Goal: Task Accomplishment & Management: Complete application form

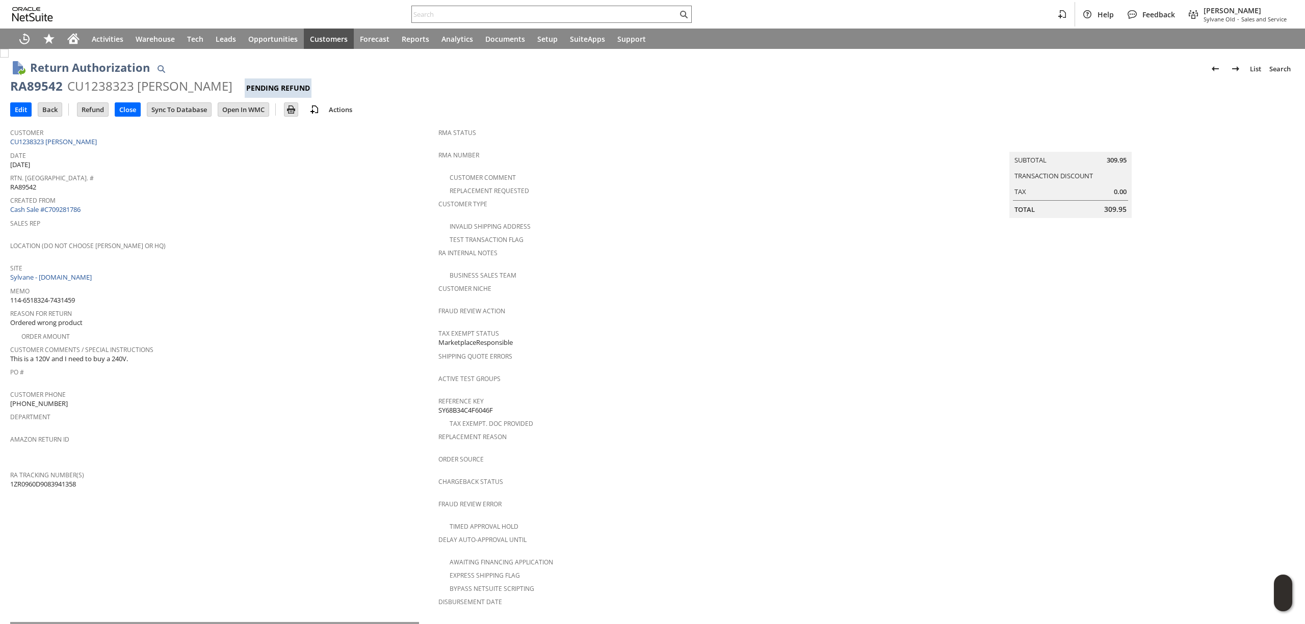
click at [39, 296] on span "114-6518324-7431459" at bounding box center [42, 301] width 65 height 10
copy tbody "114-6518324-7431459"
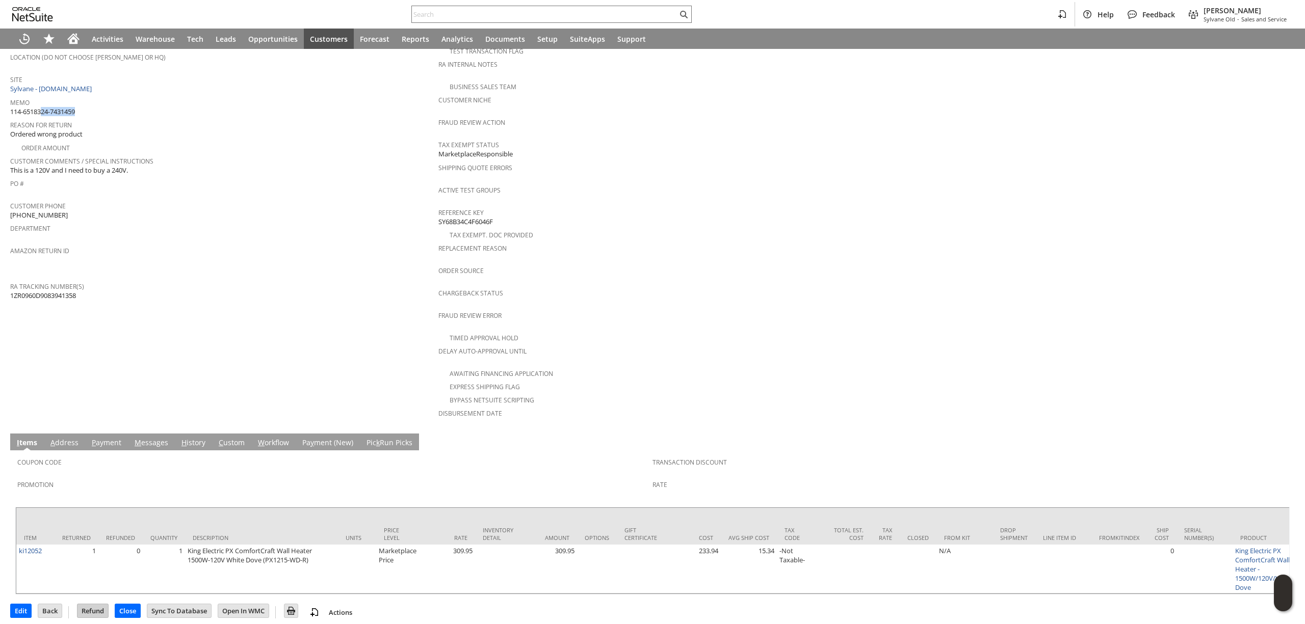
click at [96, 604] on input "Refund" at bounding box center [92, 610] width 31 height 13
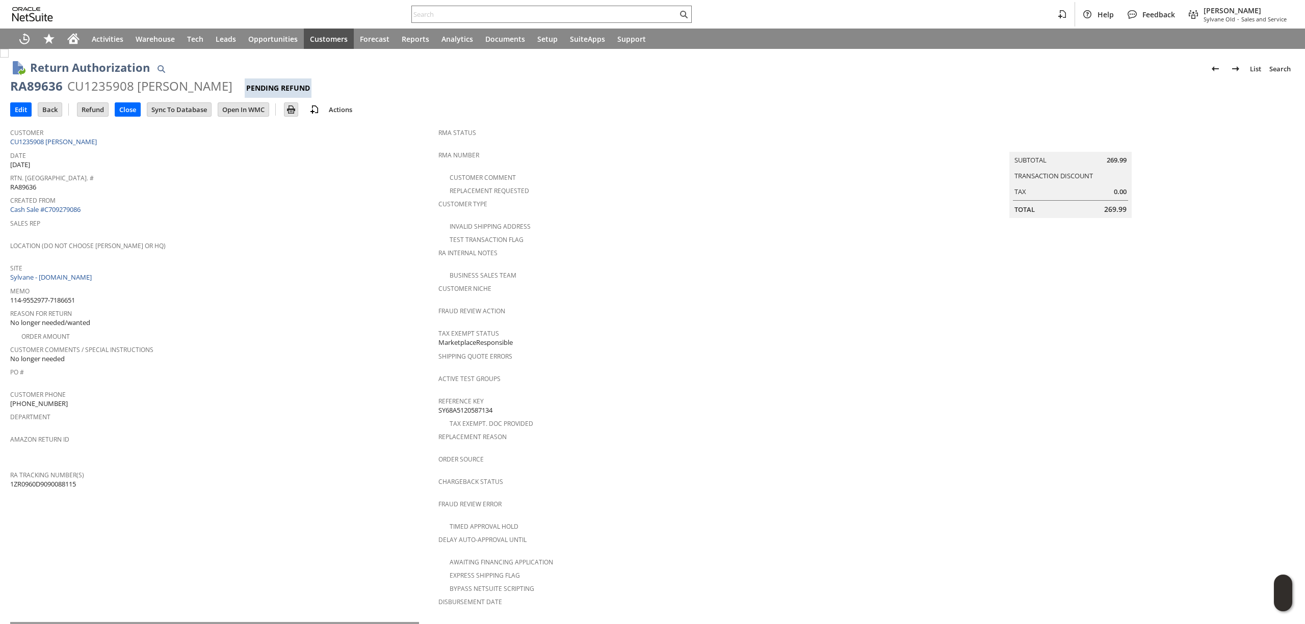
click at [60, 296] on span "114-9552977-7186651" at bounding box center [42, 301] width 65 height 10
copy tbody "114-9552977-7186651"
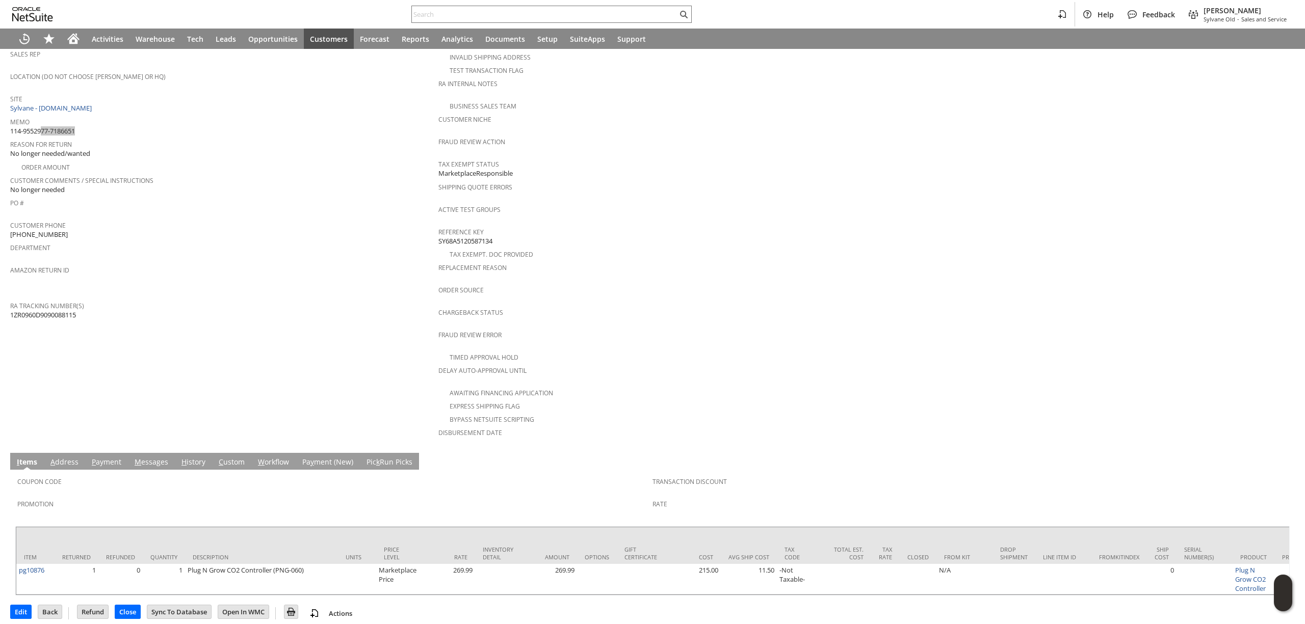
scroll to position [171, 0]
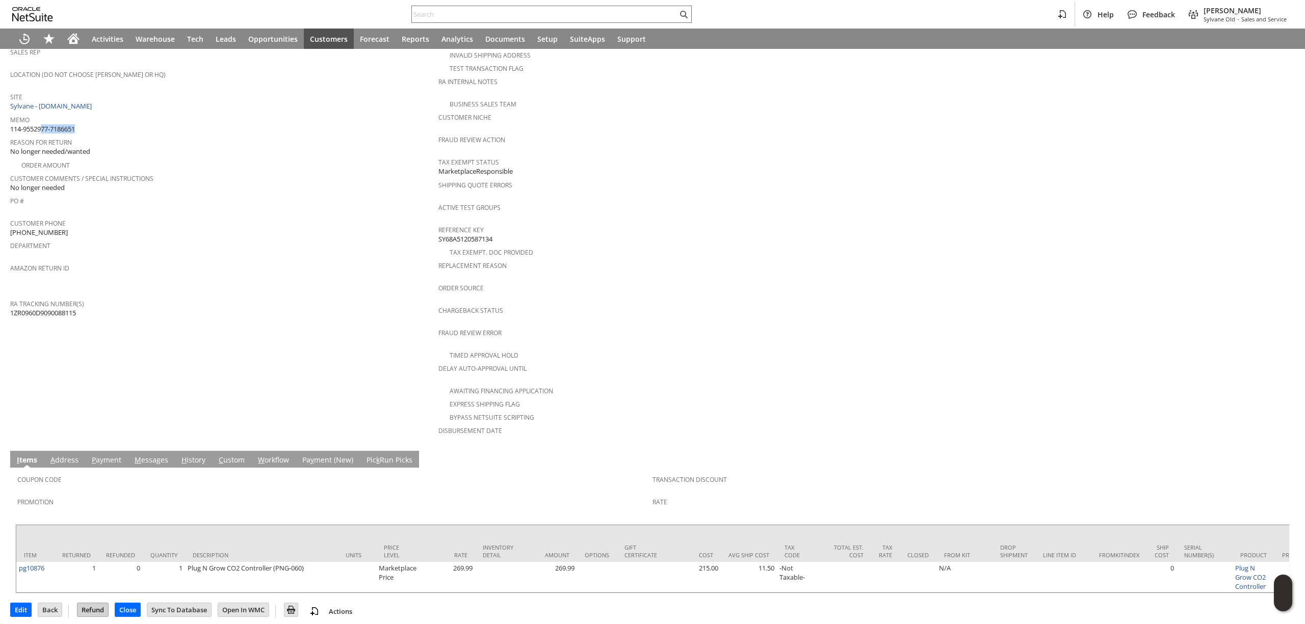
click at [96, 603] on input "Refund" at bounding box center [92, 609] width 31 height 13
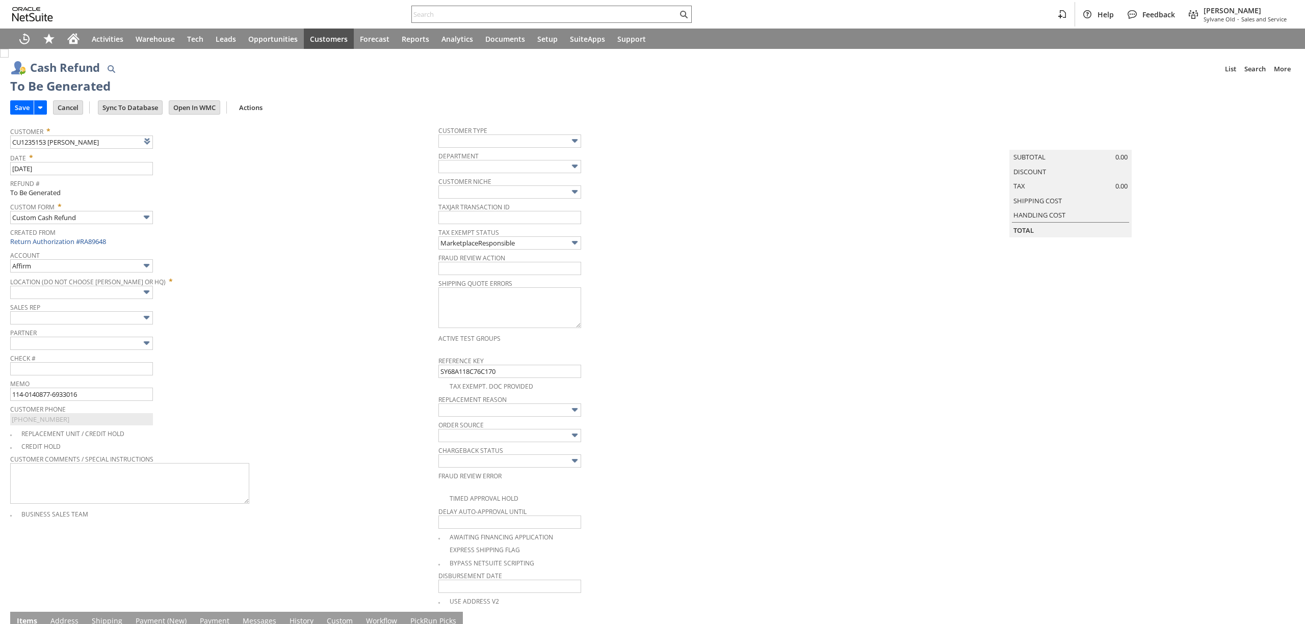
type input "Amazon Undeposited Funds"
type input "Headquarters : Head... : Pending Testing"
type input "Add"
type input "Copy Previous"
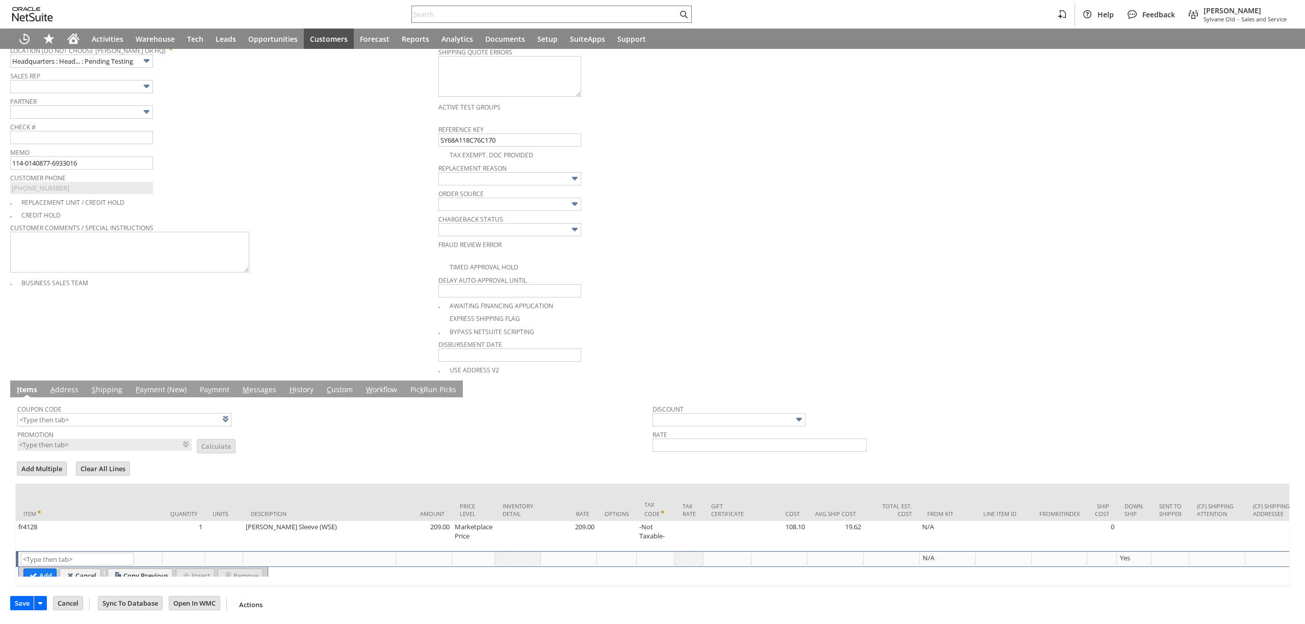
click at [25, 604] on input "Save" at bounding box center [22, 603] width 23 height 13
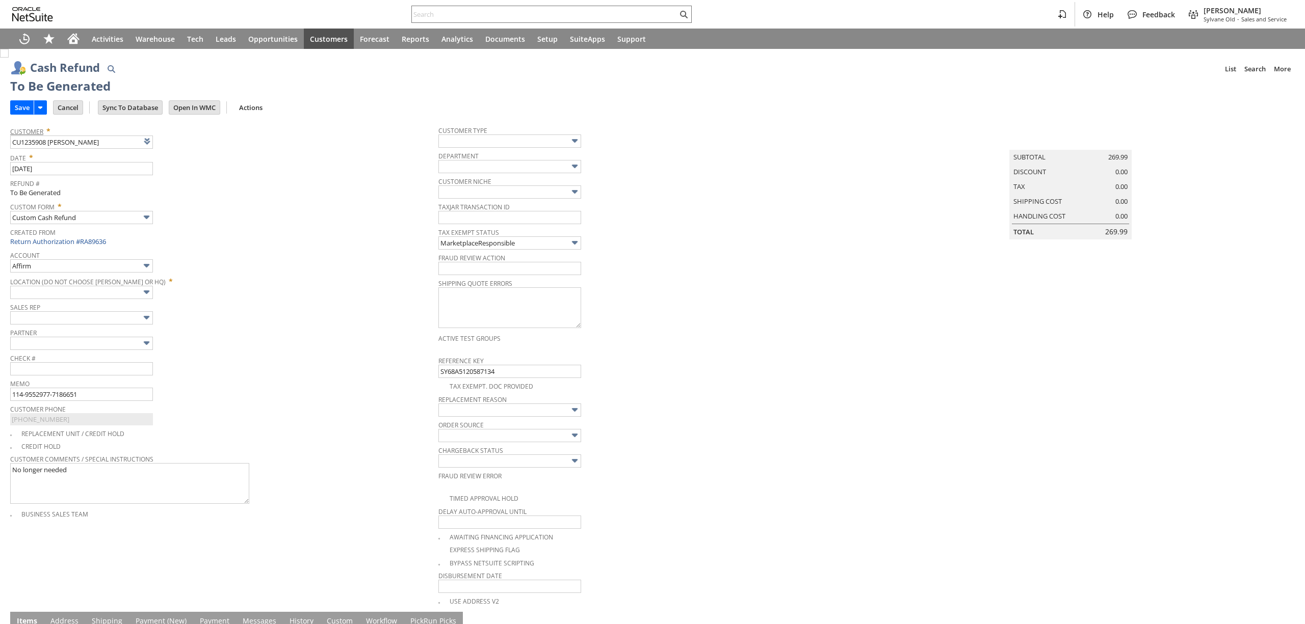
type input "Amazon Undeposited Funds"
type input "Headquarters : Head... : Pending Testing"
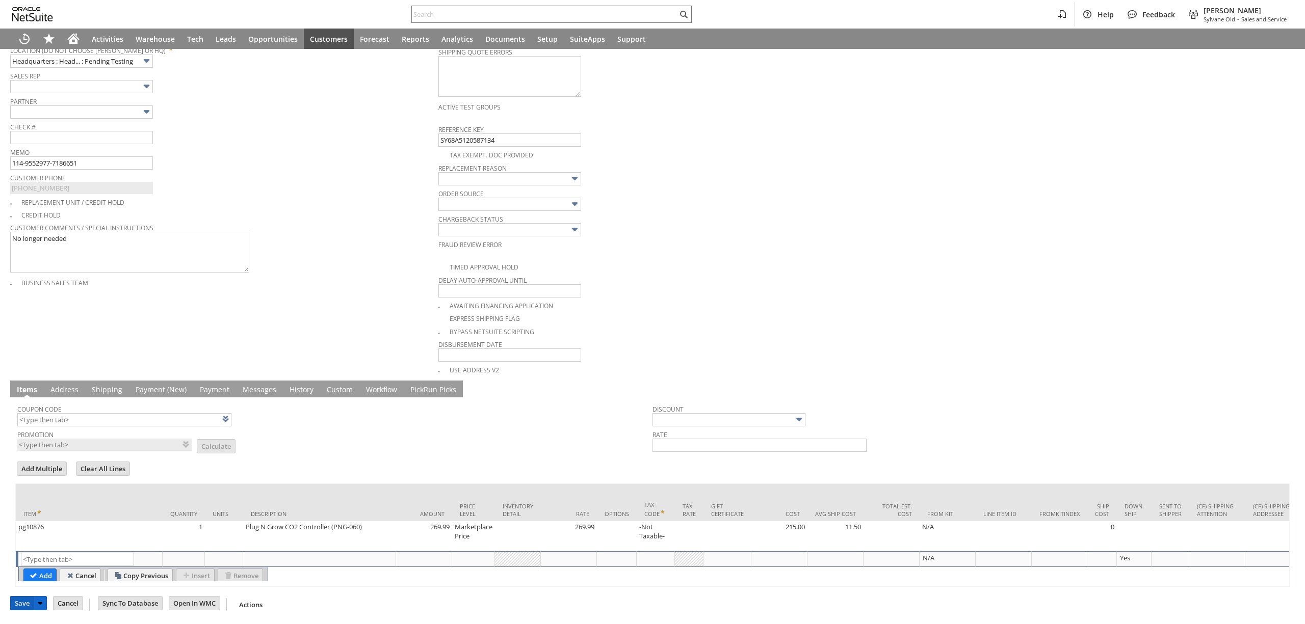
click at [19, 610] on input "Save" at bounding box center [22, 603] width 23 height 13
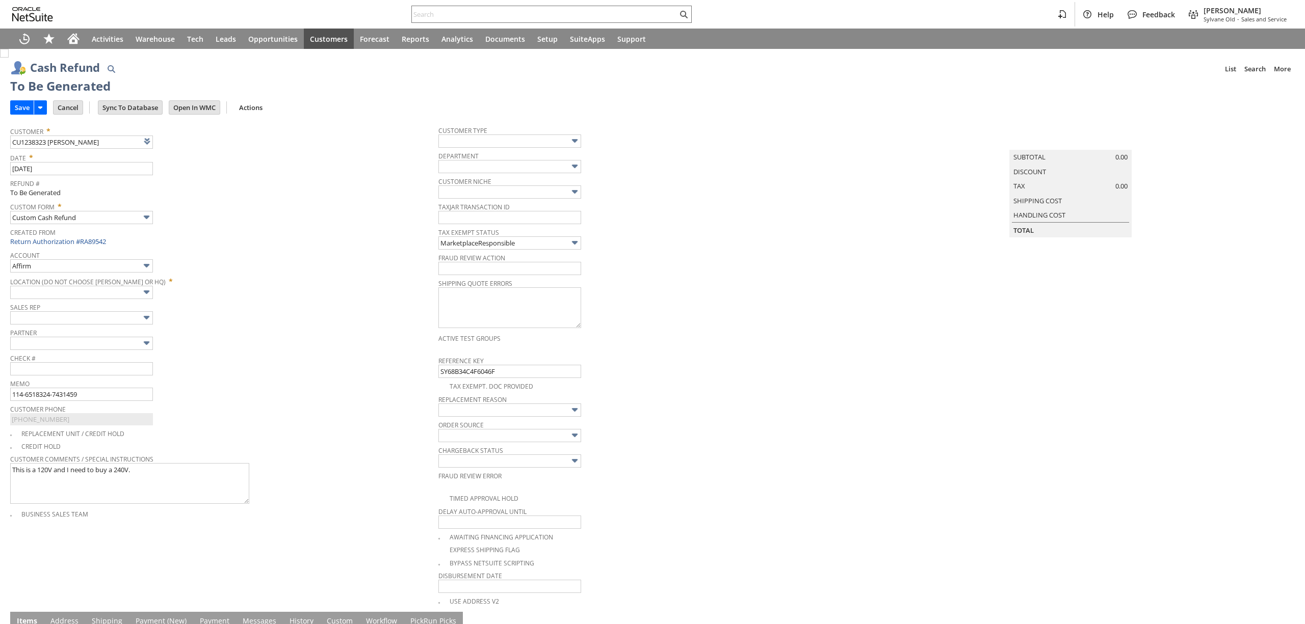
type input "Amazon Undeposited Funds"
type input "Headquarters : Head... : Pending Testing"
type input "Add"
type input "Copy Previous"
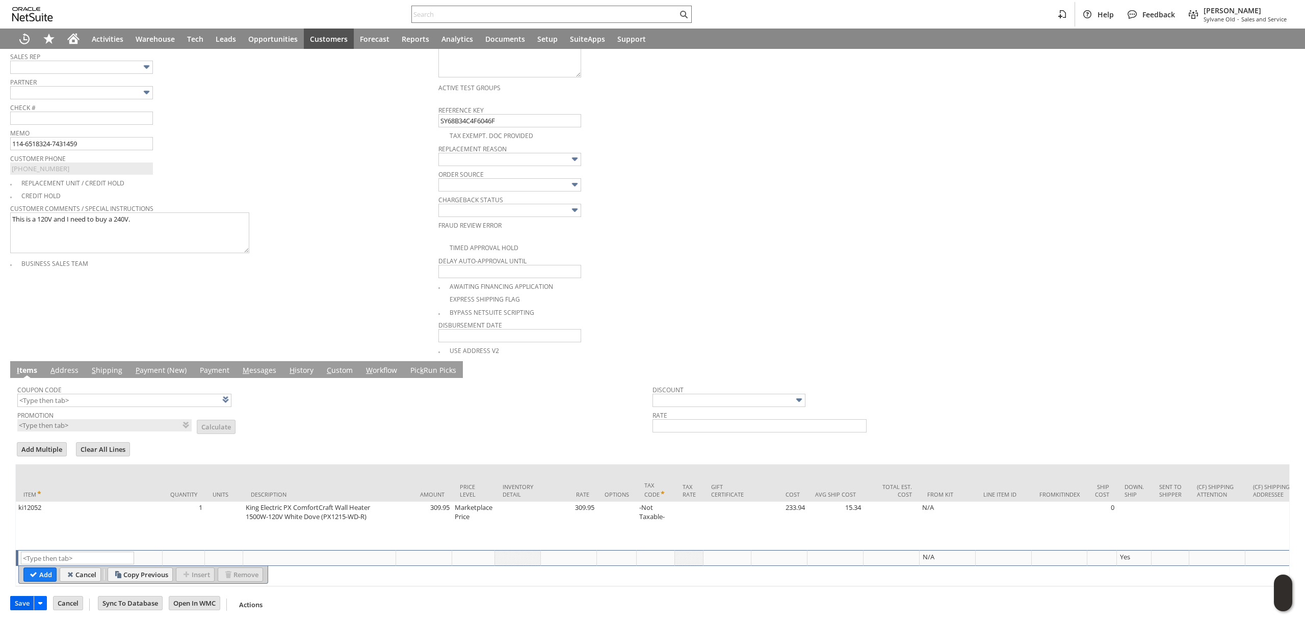
click at [24, 608] on input "Save" at bounding box center [22, 603] width 23 height 13
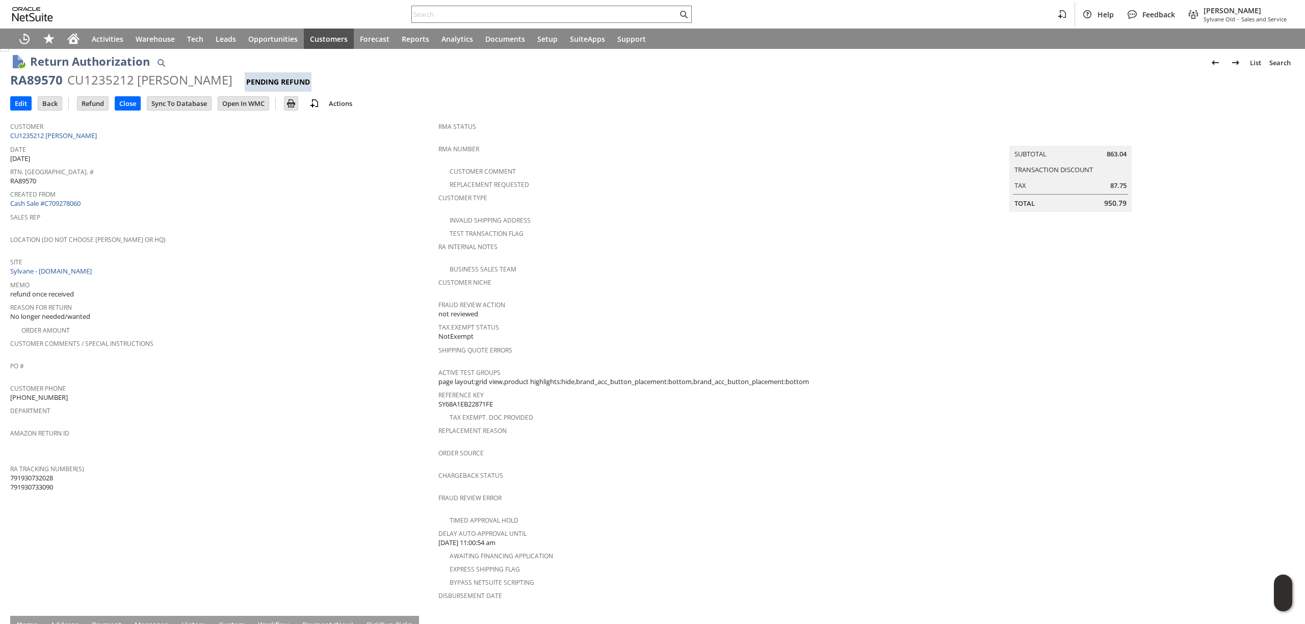
scroll to position [210, 0]
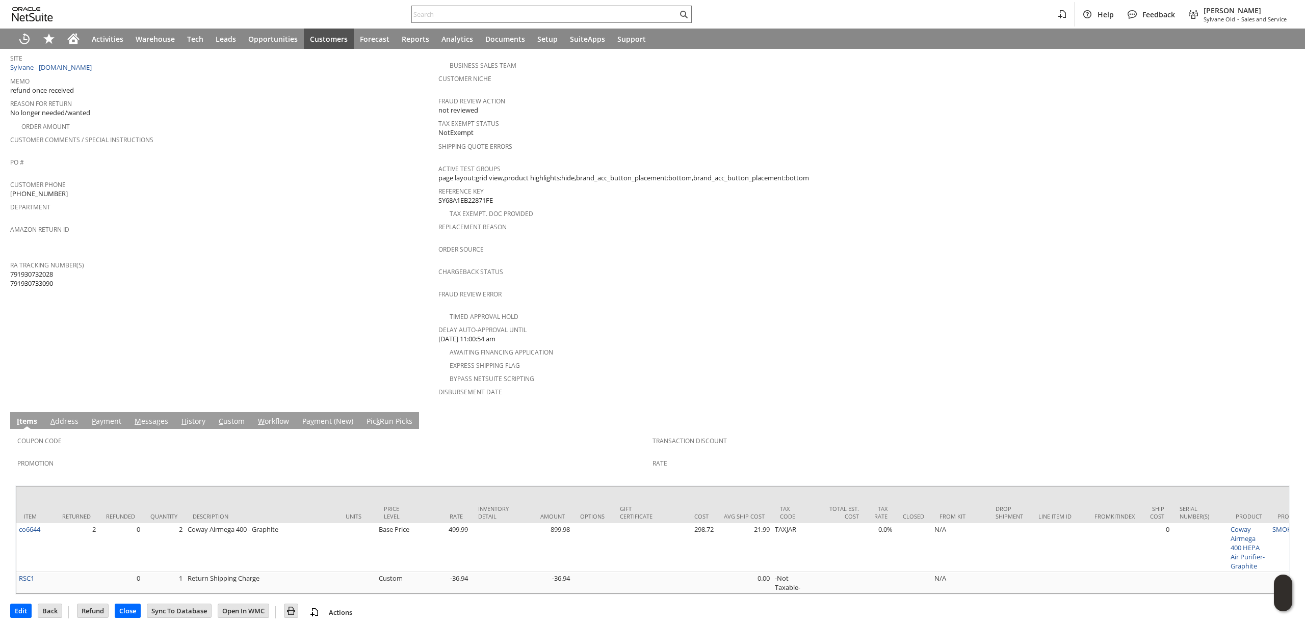
click at [143, 416] on link "M essages" at bounding box center [151, 421] width 39 height 11
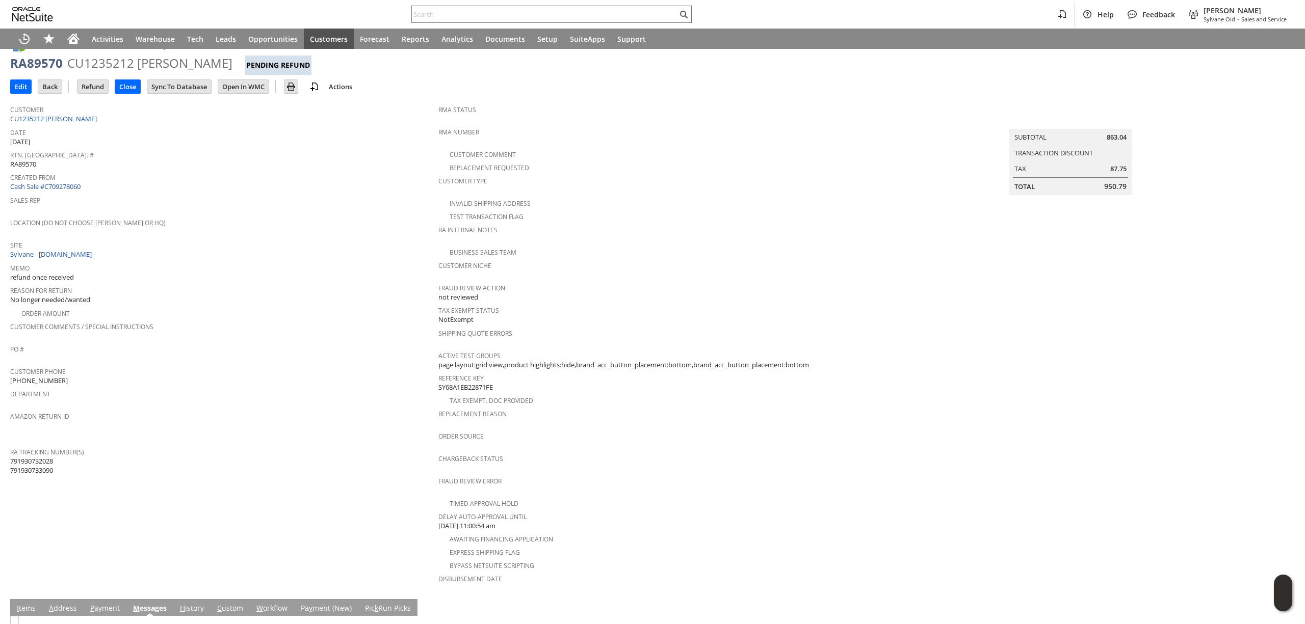
scroll to position [0, 0]
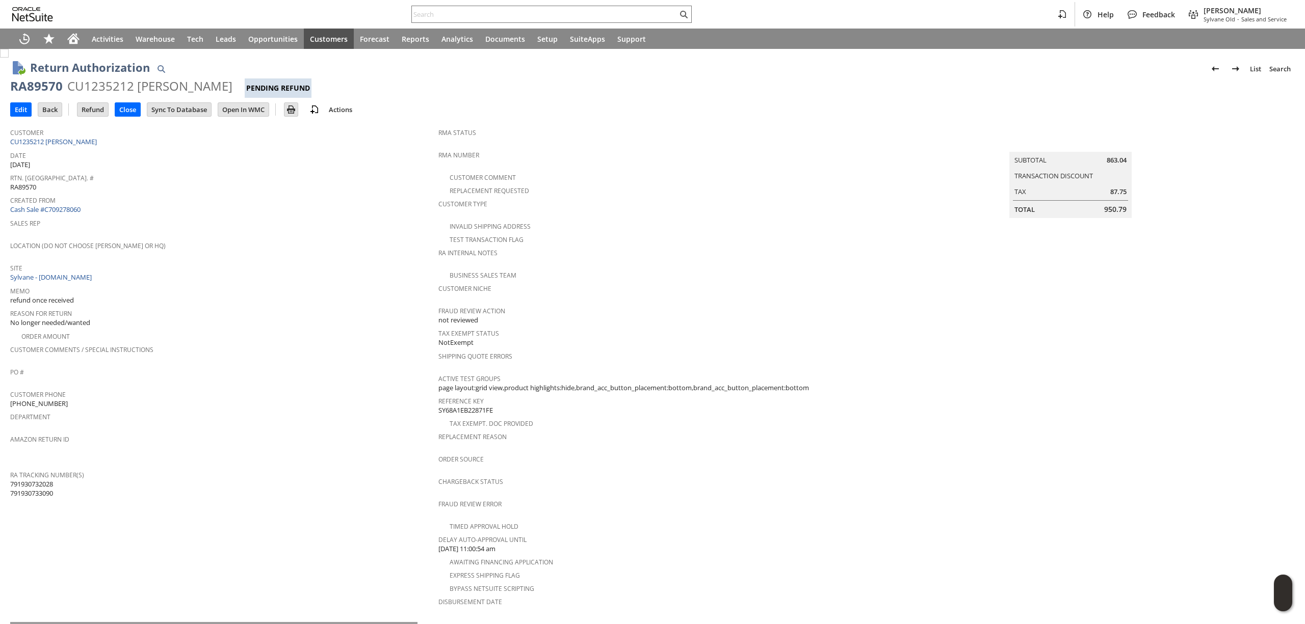
click at [1105, 204] on span "950.79" at bounding box center [1115, 209] width 22 height 10
copy span "950.79"
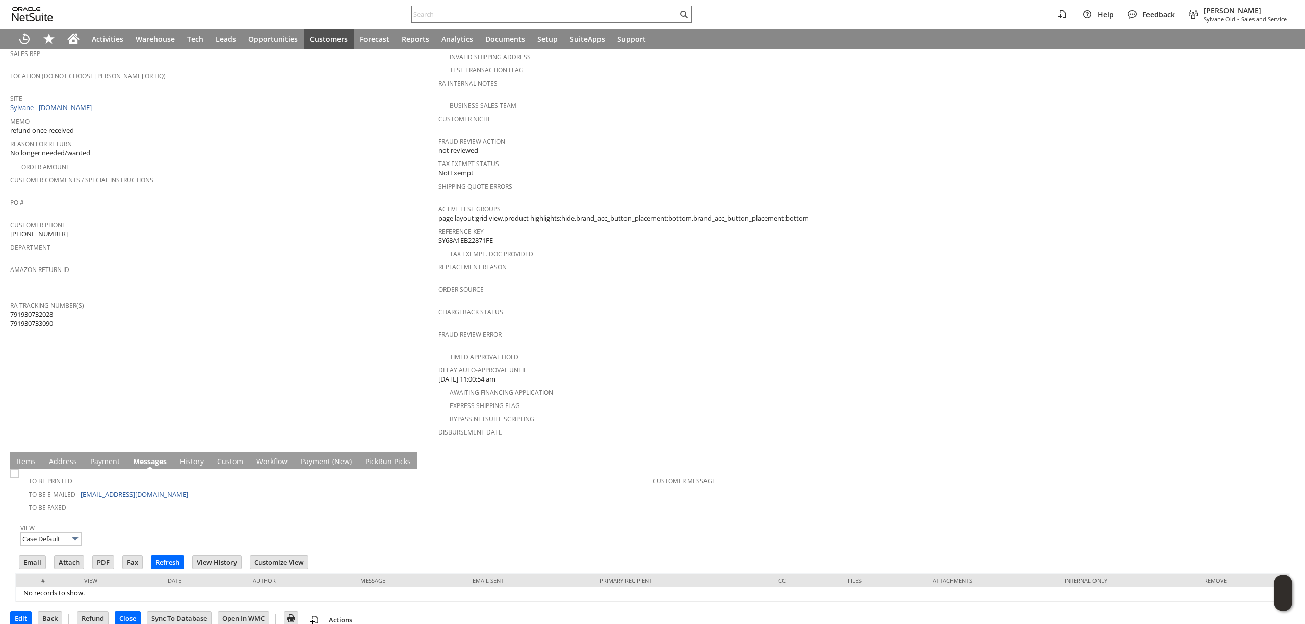
click at [21, 457] on link "I tems" at bounding box center [26, 462] width 24 height 11
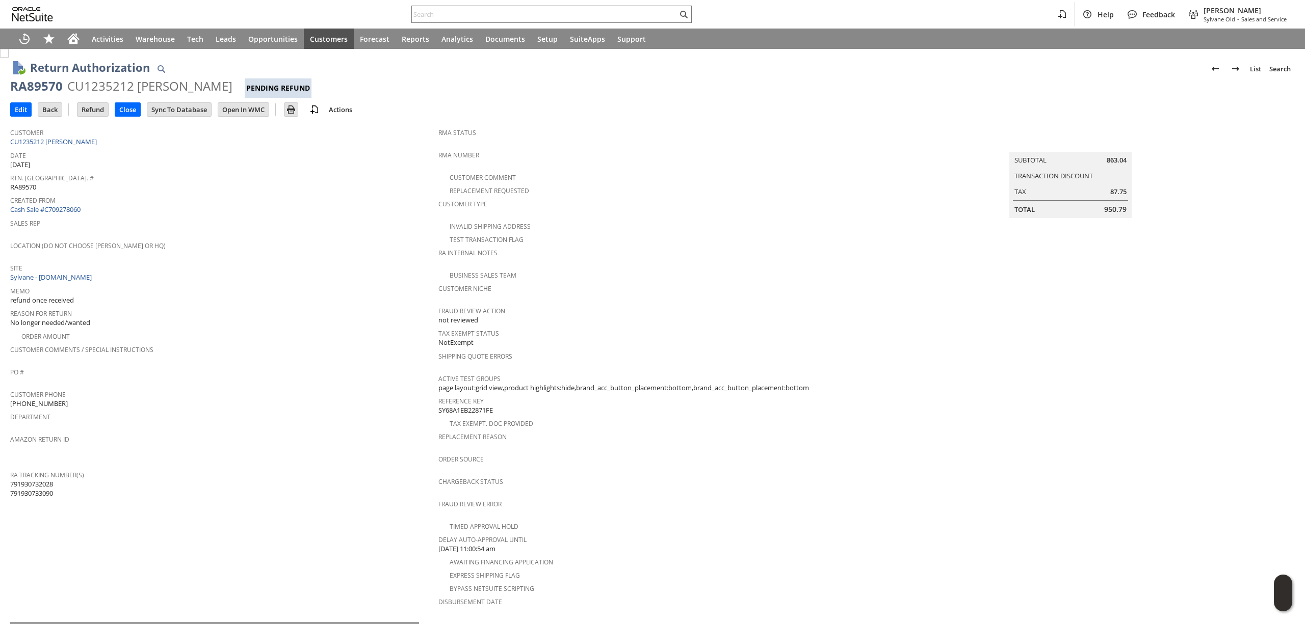
scroll to position [210, 0]
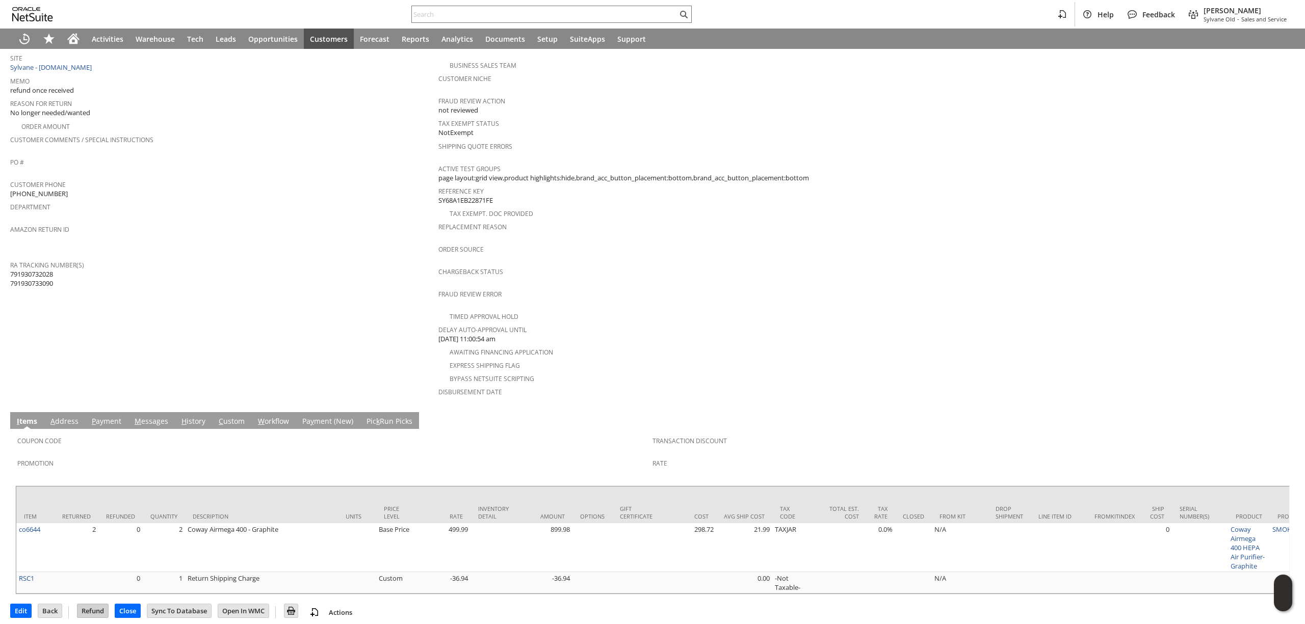
click at [94, 604] on input "Refund" at bounding box center [92, 610] width 31 height 13
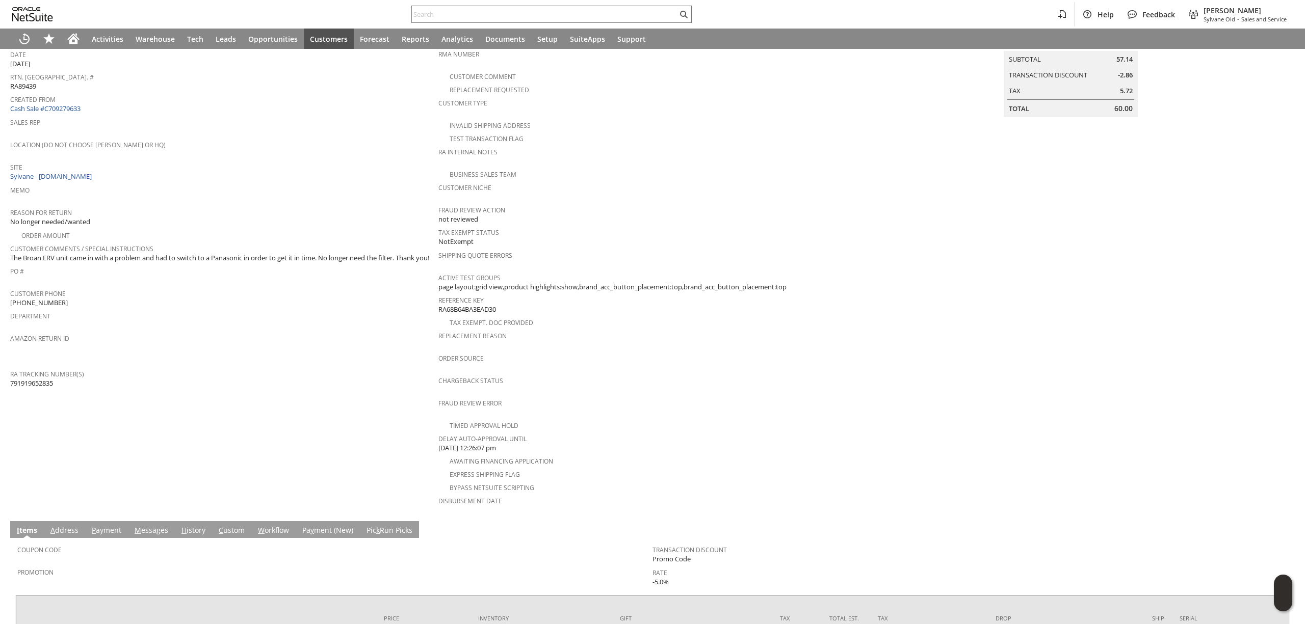
scroll to position [236, 0]
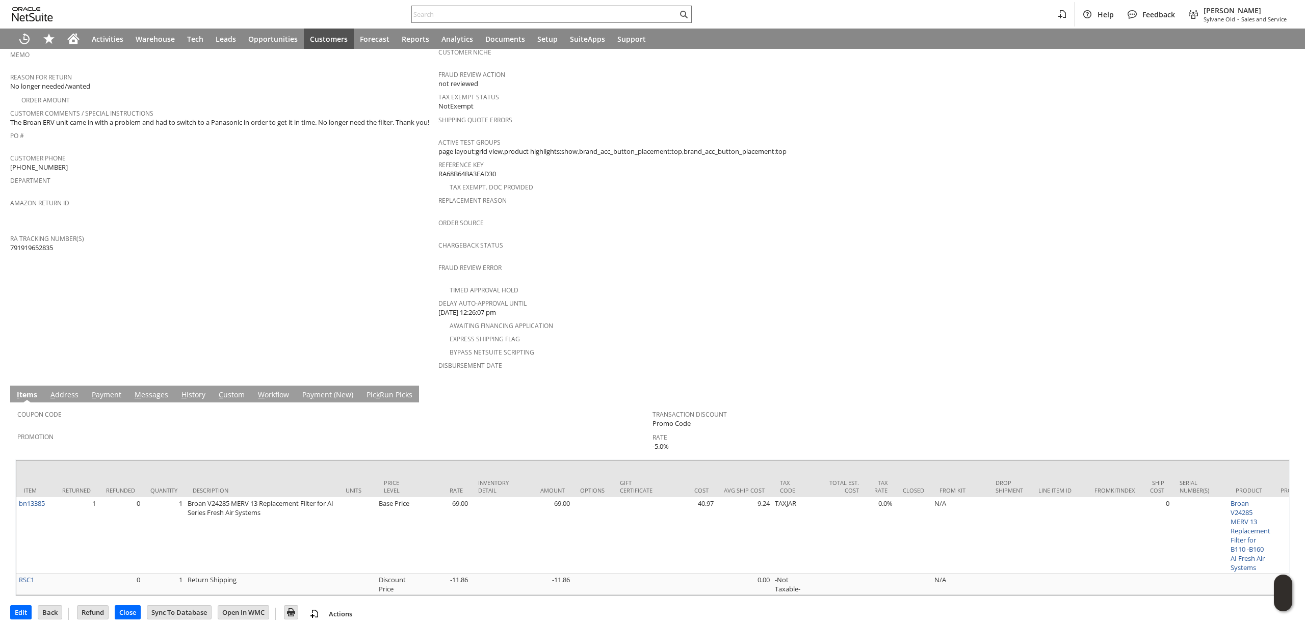
click at [145, 390] on link "M essages" at bounding box center [151, 395] width 39 height 11
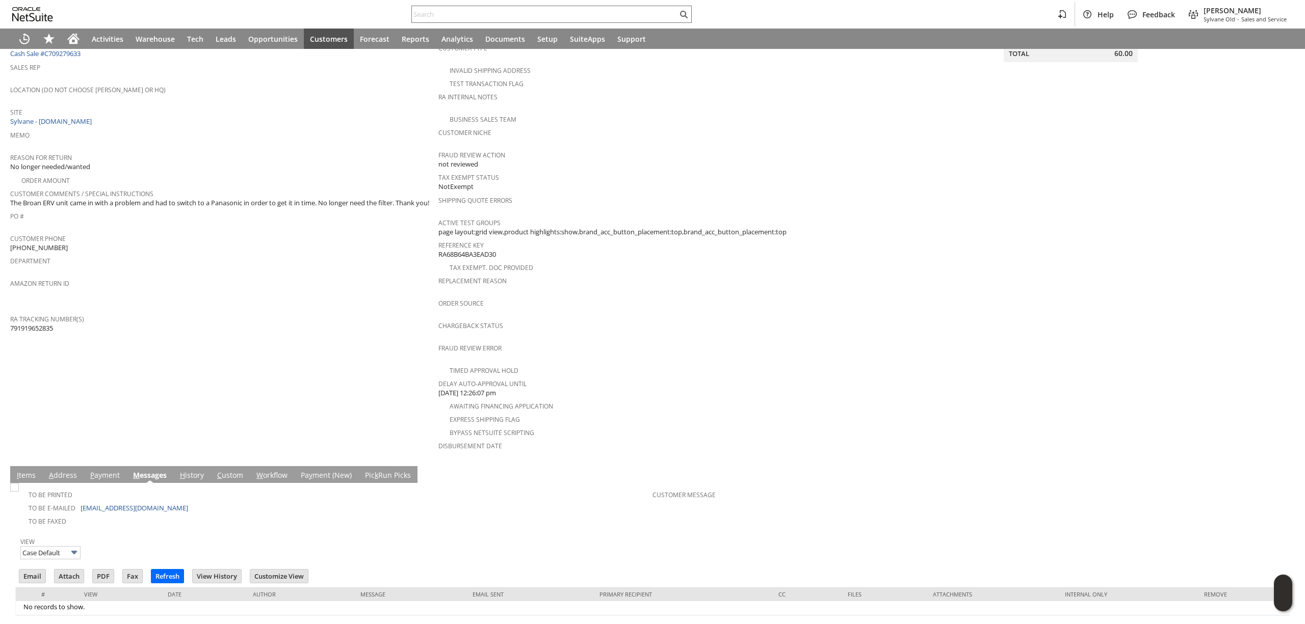
scroll to position [170, 0]
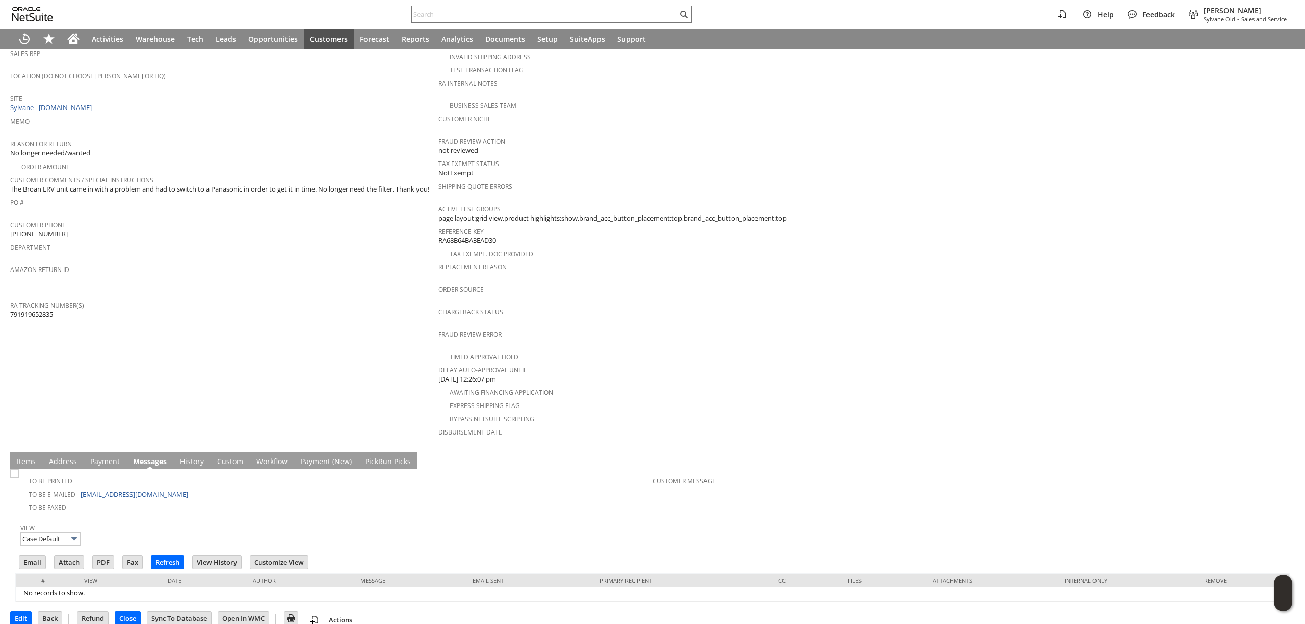
click at [29, 457] on link "I tems" at bounding box center [26, 462] width 24 height 11
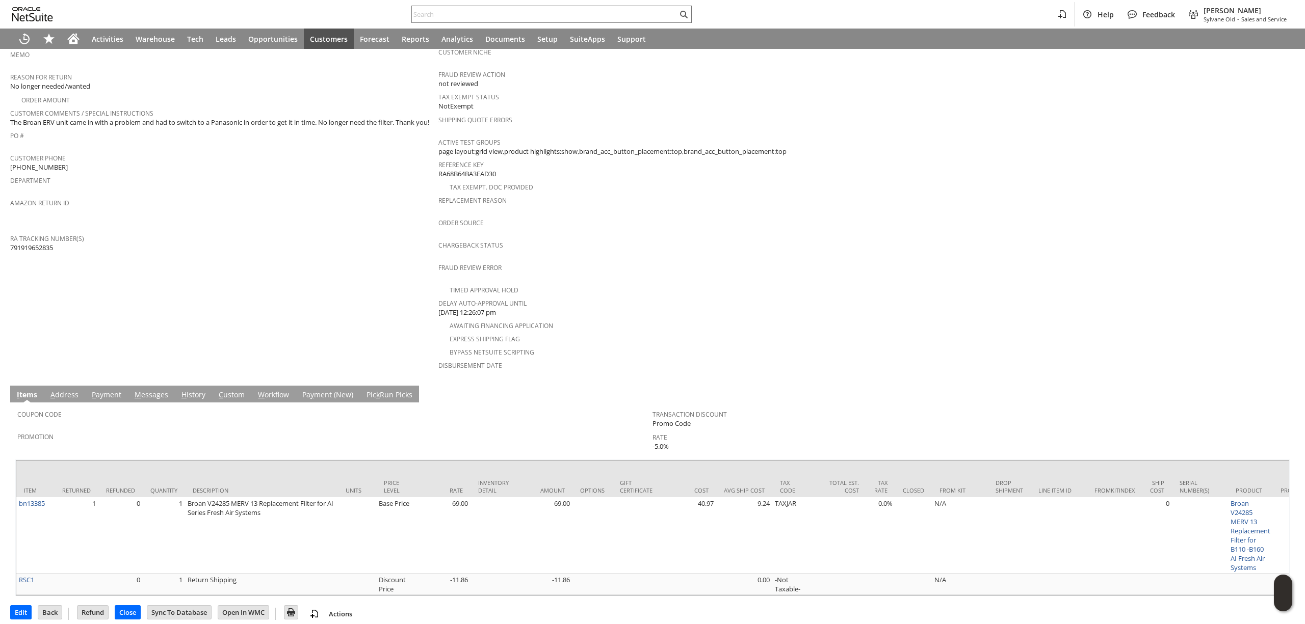
scroll to position [0, 0]
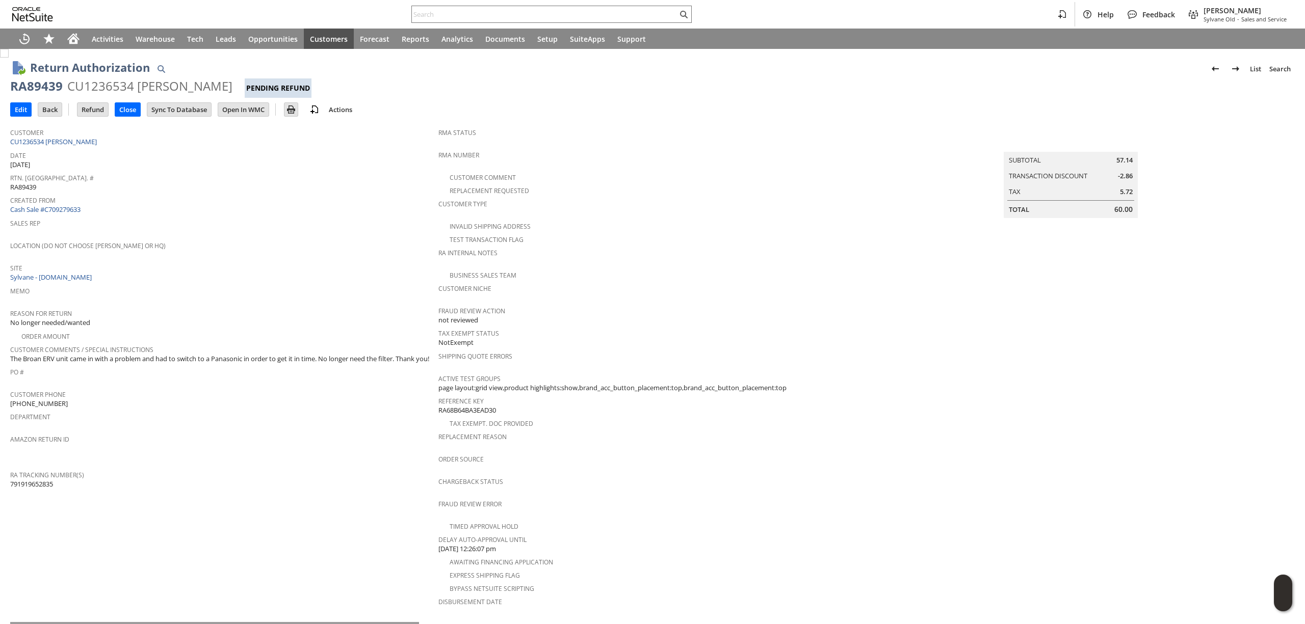
click at [1115, 204] on span "60.00" at bounding box center [1123, 209] width 18 height 10
copy span "60.00"
click at [93, 111] on input "Refund" at bounding box center [92, 109] width 31 height 13
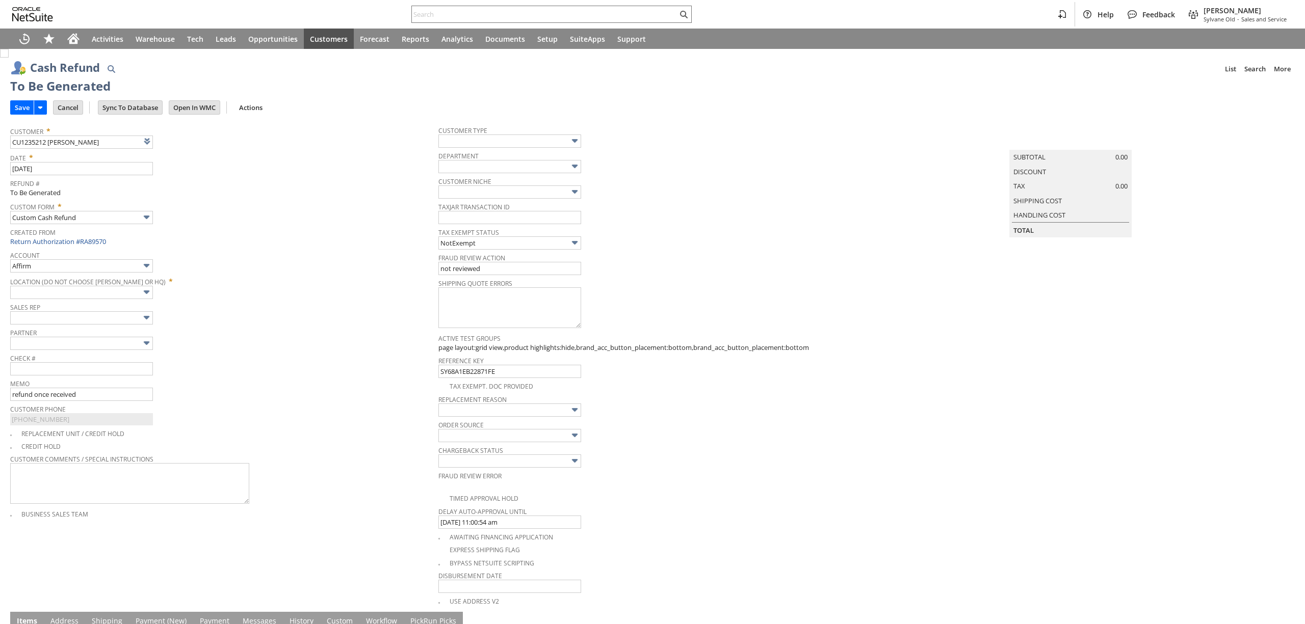
type input "Paypal Account"
type input "Headquarters : Head... : Pending Testing"
type input "Add"
type input "Copy Previous"
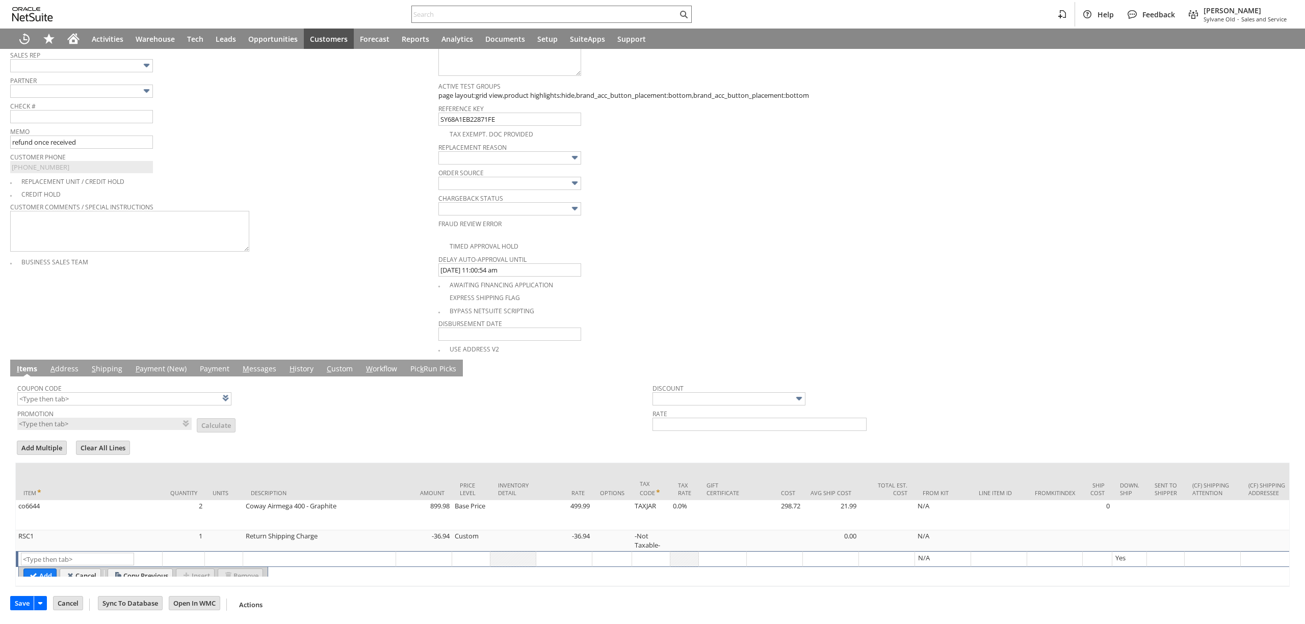
click at [19, 604] on input "Save" at bounding box center [22, 603] width 23 height 13
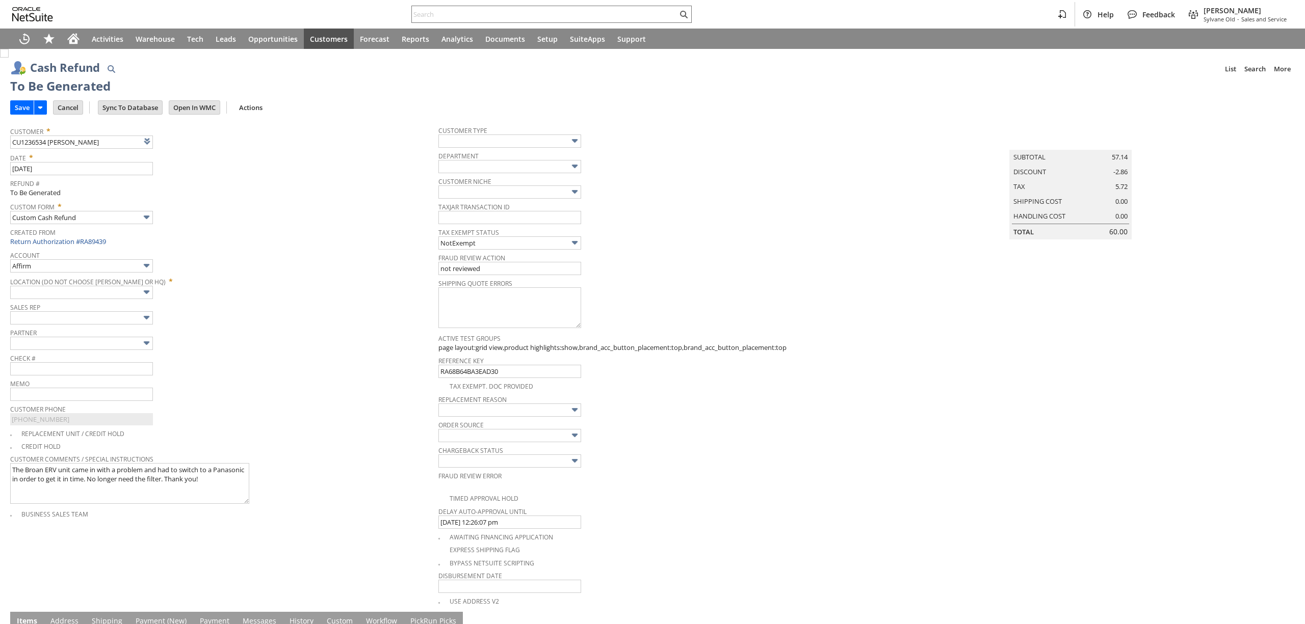
type input "Paypal Account"
type input "Headquarters : Head... : Pending Testing"
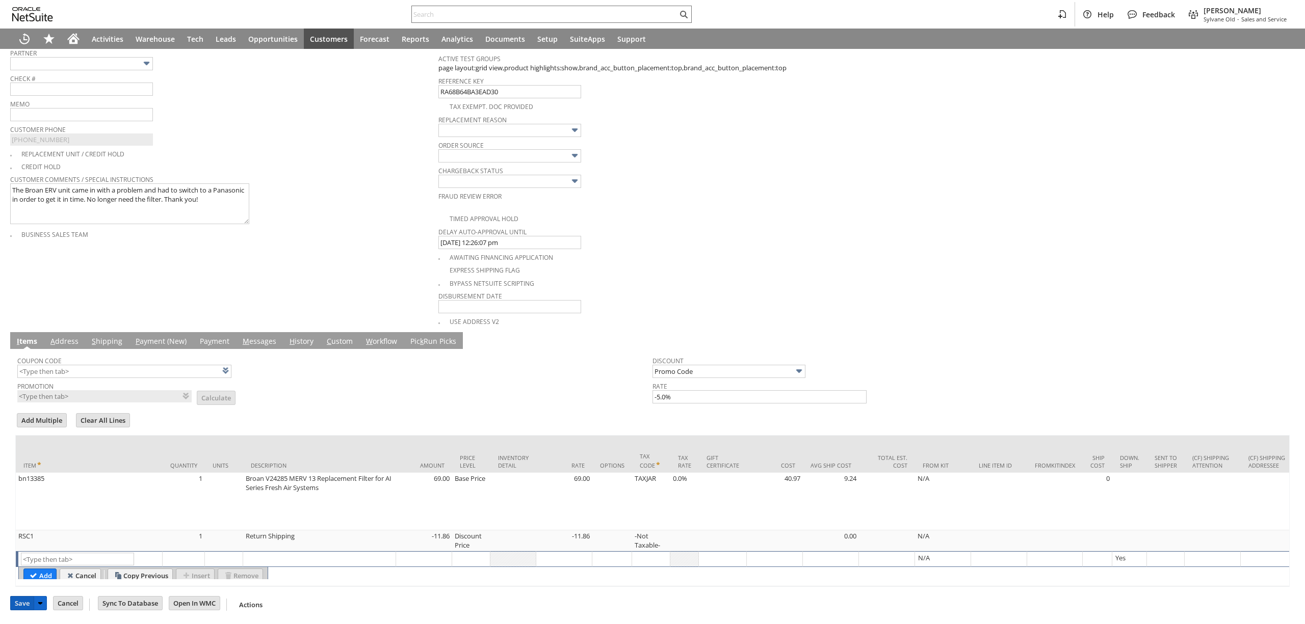
click at [23, 606] on input "Save" at bounding box center [22, 603] width 23 height 13
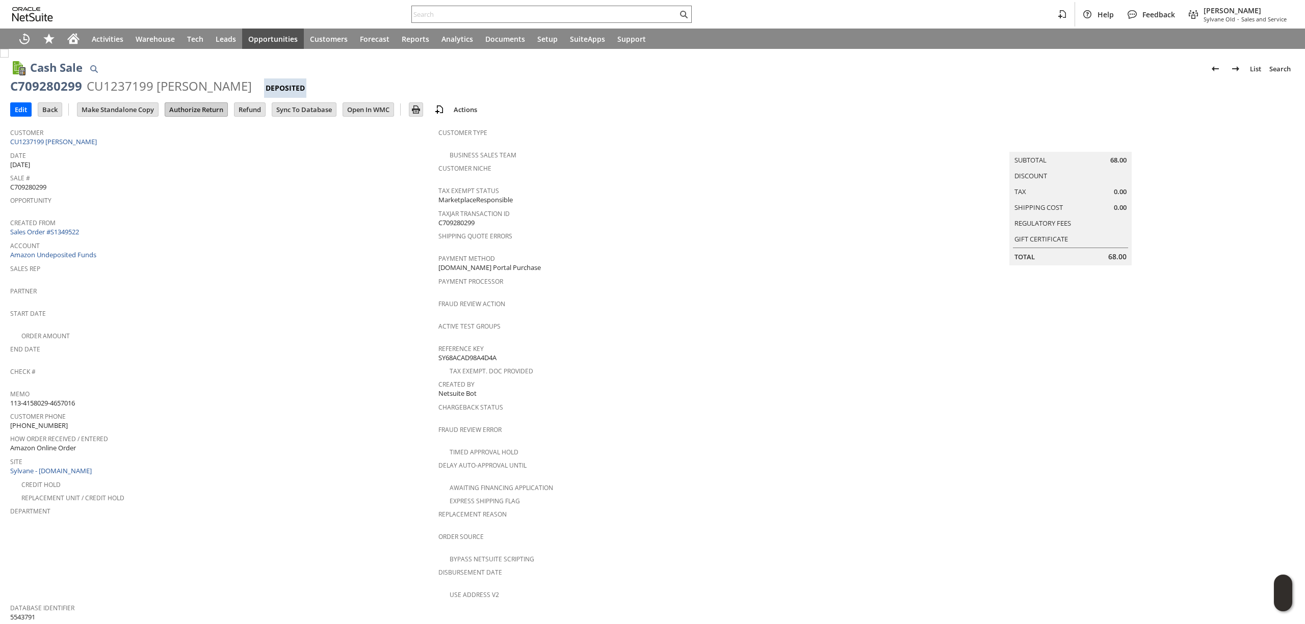
click at [207, 110] on input "Authorize Return" at bounding box center [196, 109] width 62 height 13
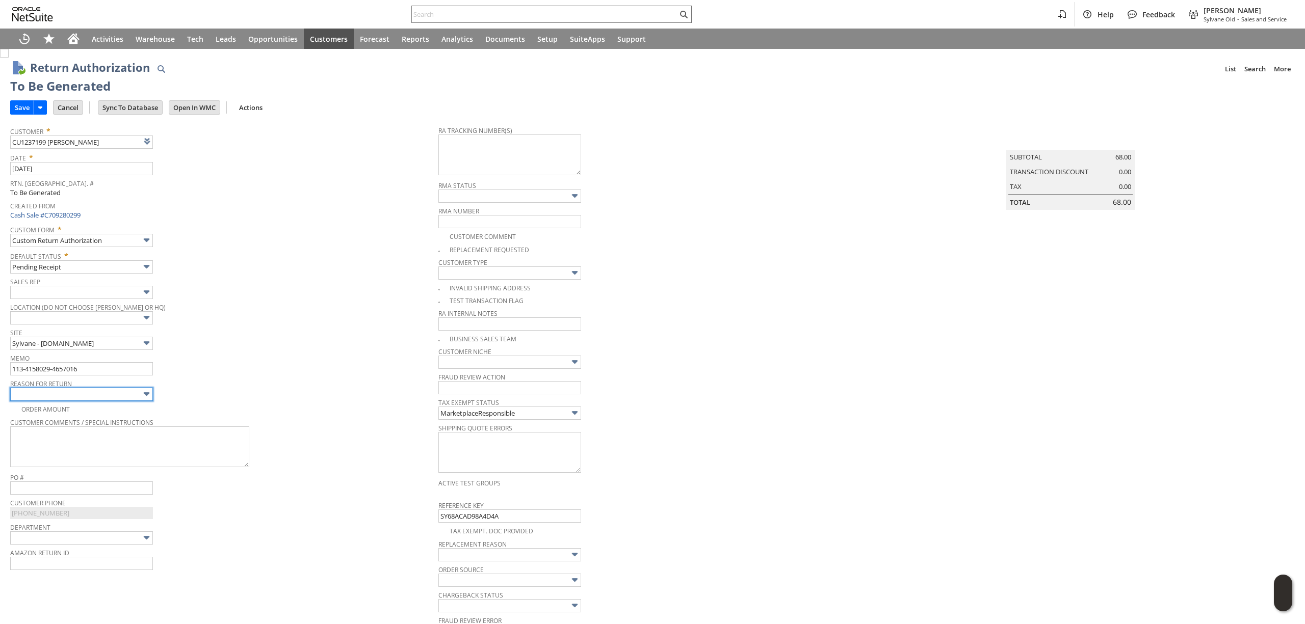
type input "Ordered wrong product"
click at [104, 447] on textarea at bounding box center [129, 447] width 239 height 41
paste textarea "Intended to purchase a B filter"
type textarea "Intended to purchase a B filter"
click at [482, 151] on textarea at bounding box center [509, 155] width 143 height 41
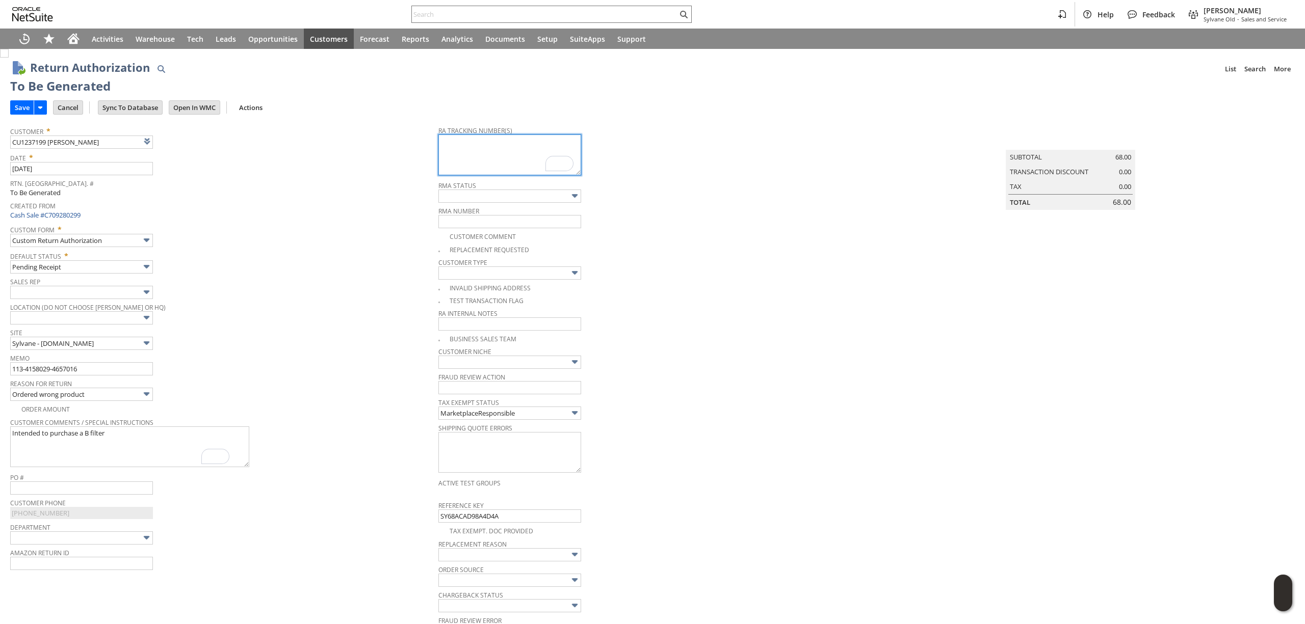
paste textarea "1ZR0960D9093447516"
type textarea "1ZR0960D9093447516"
click at [20, 107] on input "Save" at bounding box center [22, 107] width 23 height 13
